Goal: Task Accomplishment & Management: Use online tool/utility

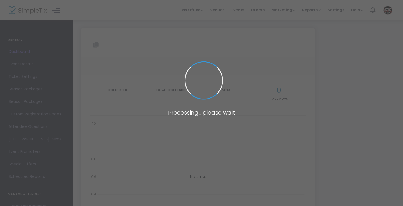
type input "https://www.simpletix.com/e/ck-fighting-1-the-beginning-tickets-208645"
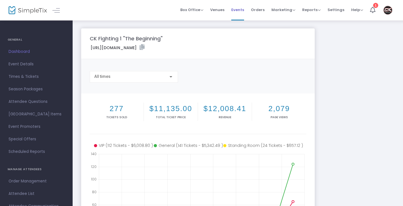
click at [240, 9] on span "Events" at bounding box center [237, 10] width 13 height 15
